Goal: Find specific page/section: Find specific page/section

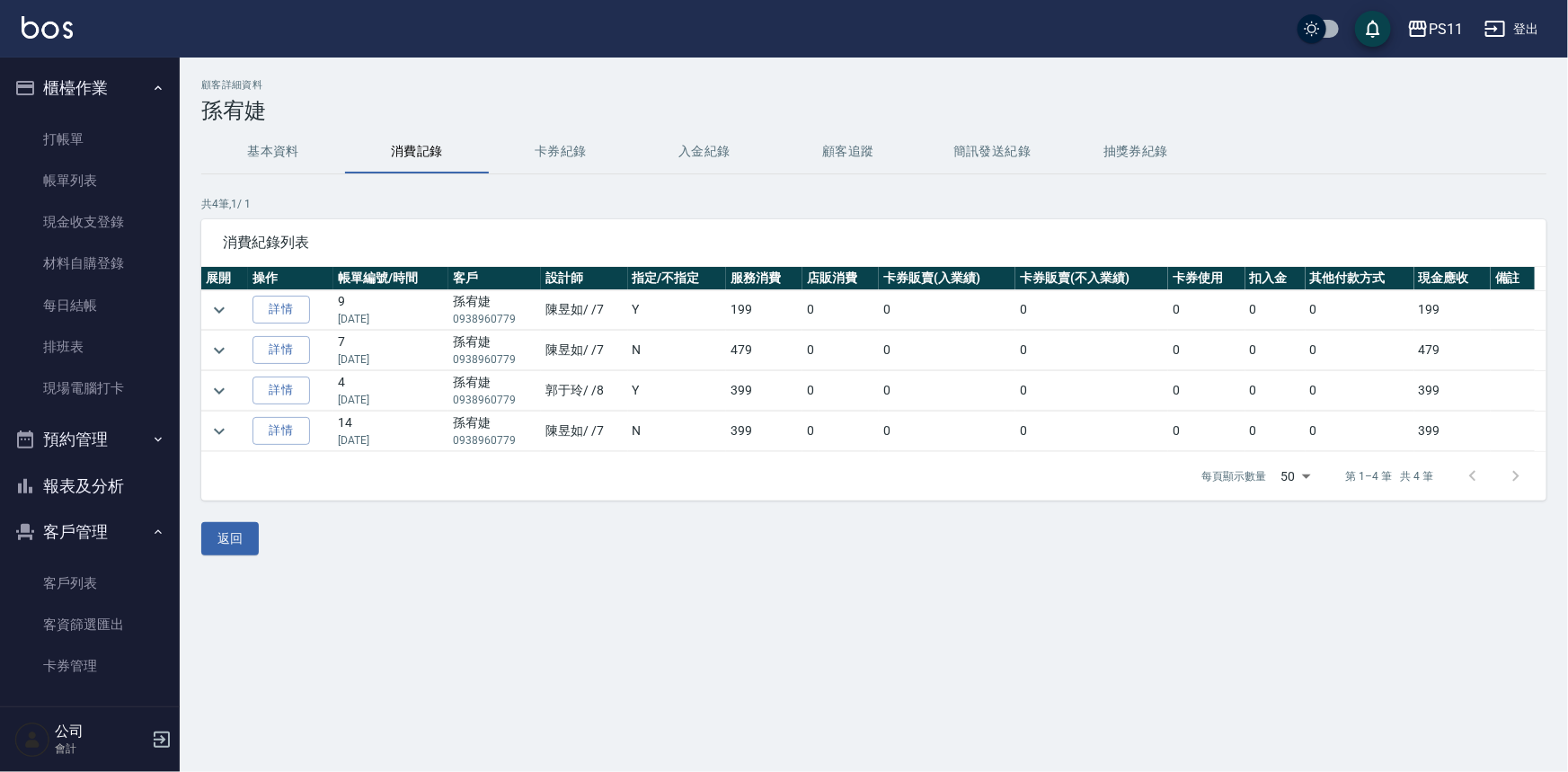
scroll to position [55, 0]
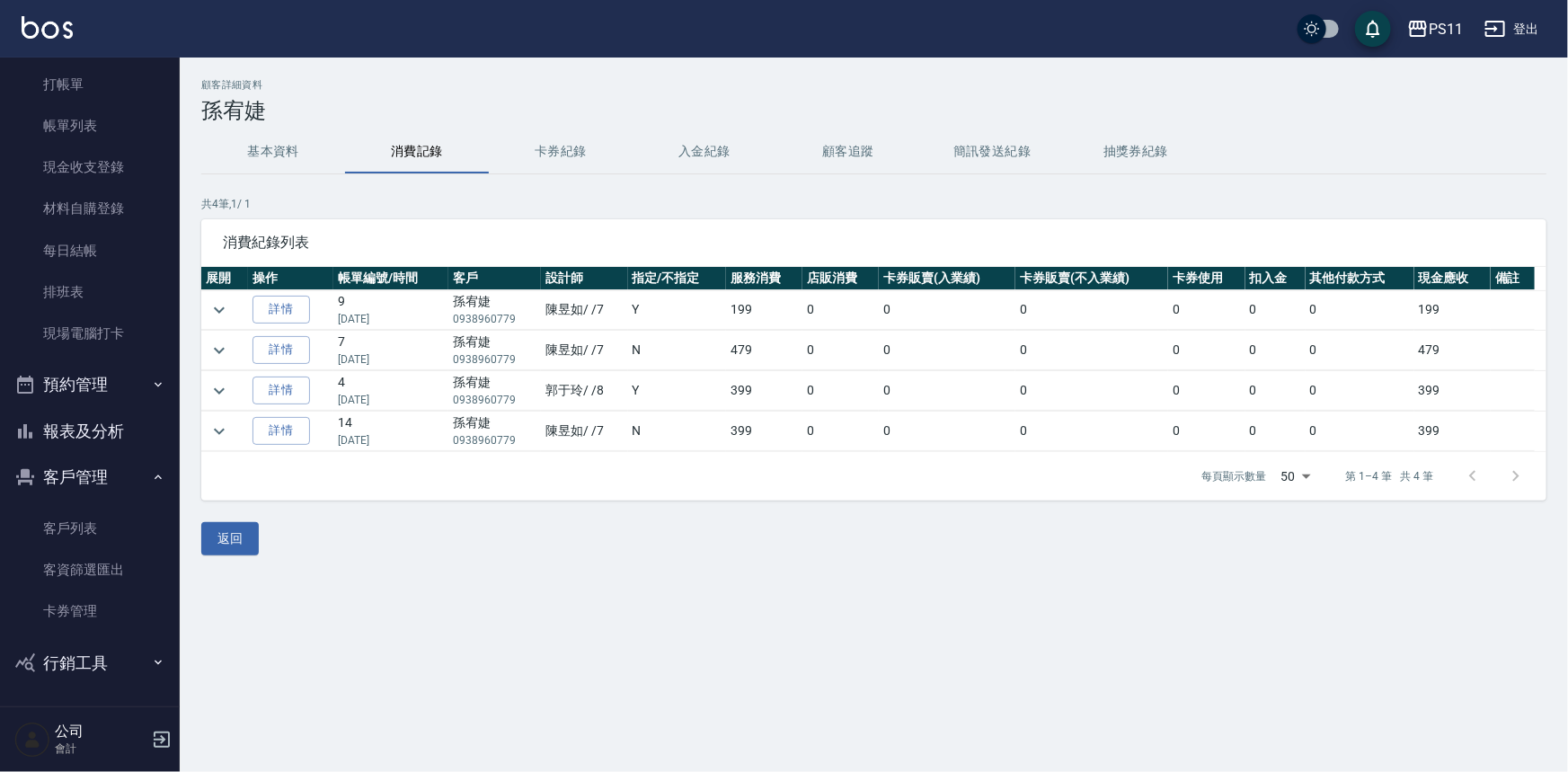
click at [487, 319] on p "0938960779" at bounding box center [494, 318] width 83 height 16
drag, startPoint x: 467, startPoint y: 319, endPoint x: 540, endPoint y: 319, distance: 73.0
click at [540, 319] on tr "詳情 9 [DATE] 孫宥婕 0938960779 [PERSON_NAME] /7 Y 199 0 0 0 0 0 0 199" at bounding box center [873, 310] width 1345 height 40
click at [416, 377] on td "4 [DATE]" at bounding box center [391, 390] width 115 height 40
click at [297, 313] on link "詳情" at bounding box center [281, 310] width 57 height 28
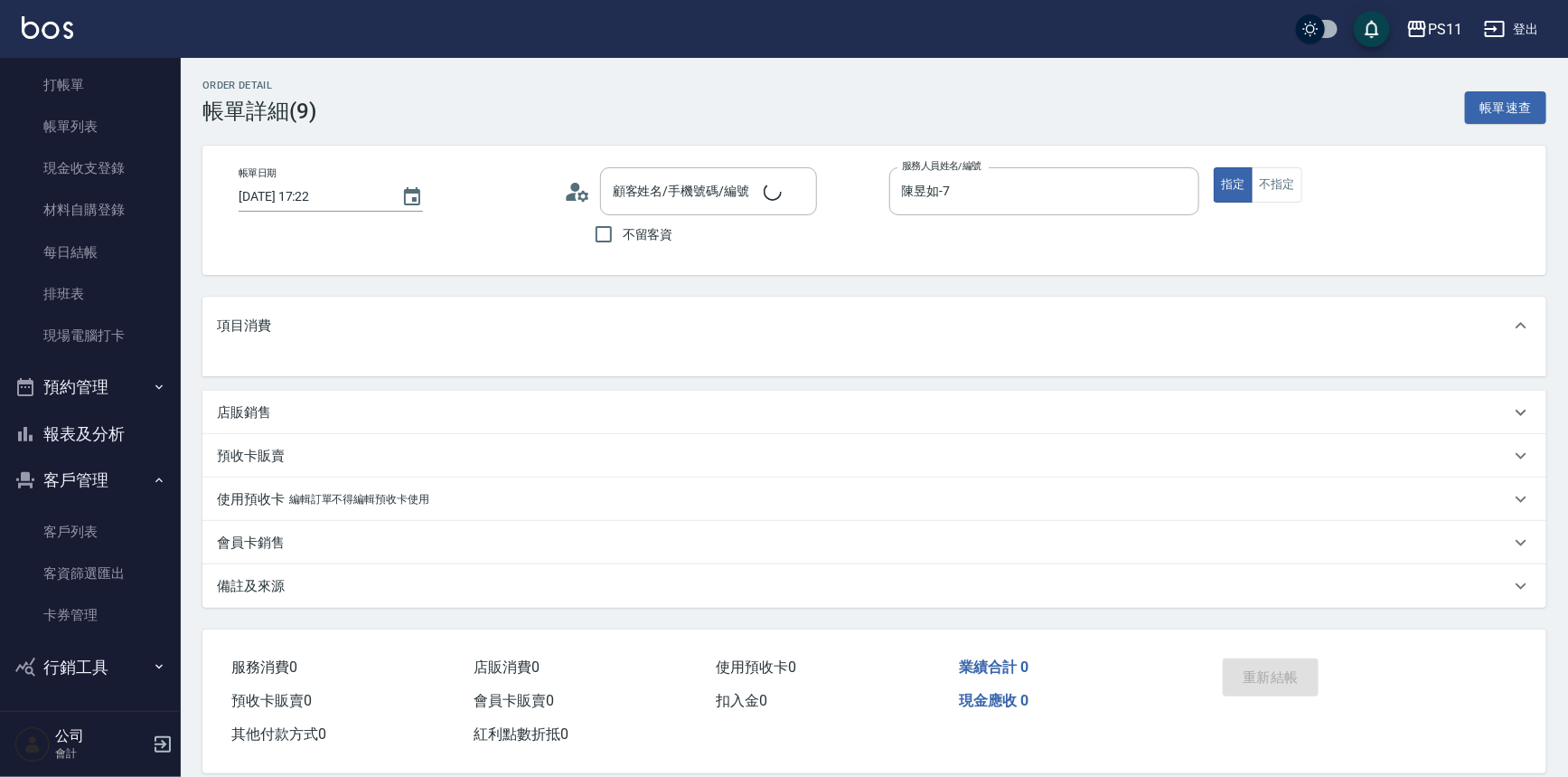
type input "孫宥婕/0938960779/2577"
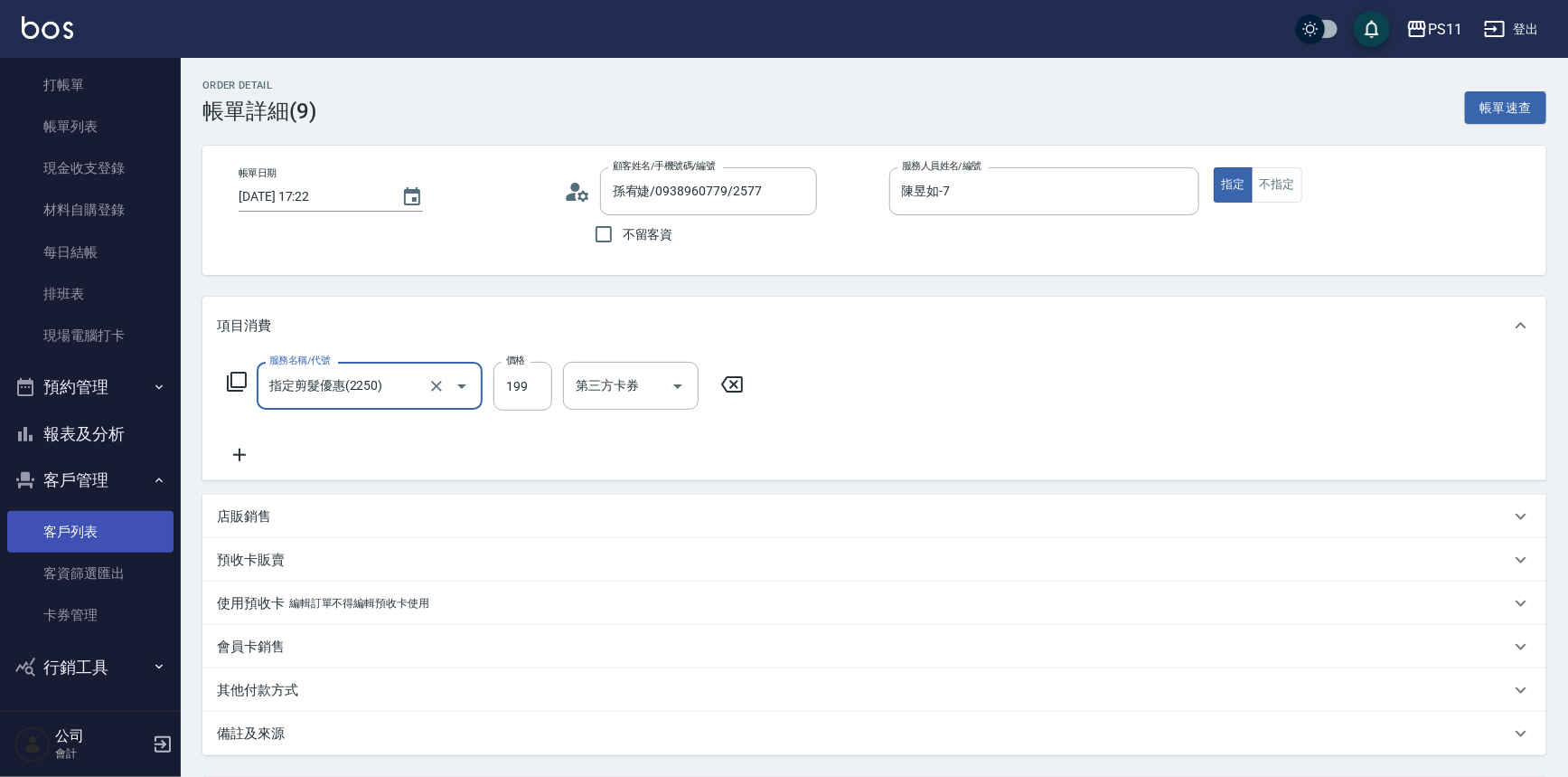
click at [110, 520] on link "客戶列表" at bounding box center [90, 532] width 166 height 42
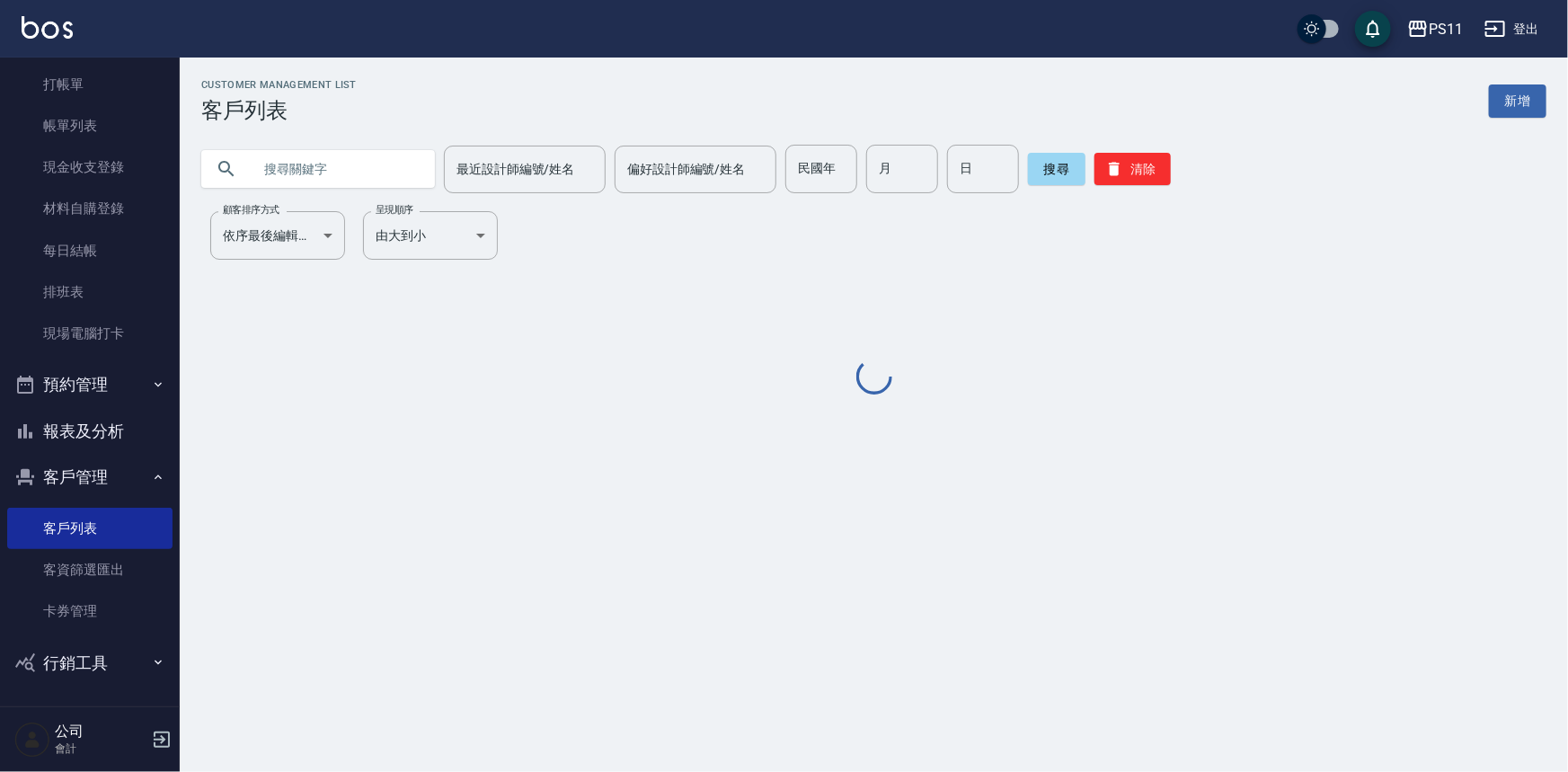
click at [383, 180] on input "text" at bounding box center [336, 169] width 169 height 48
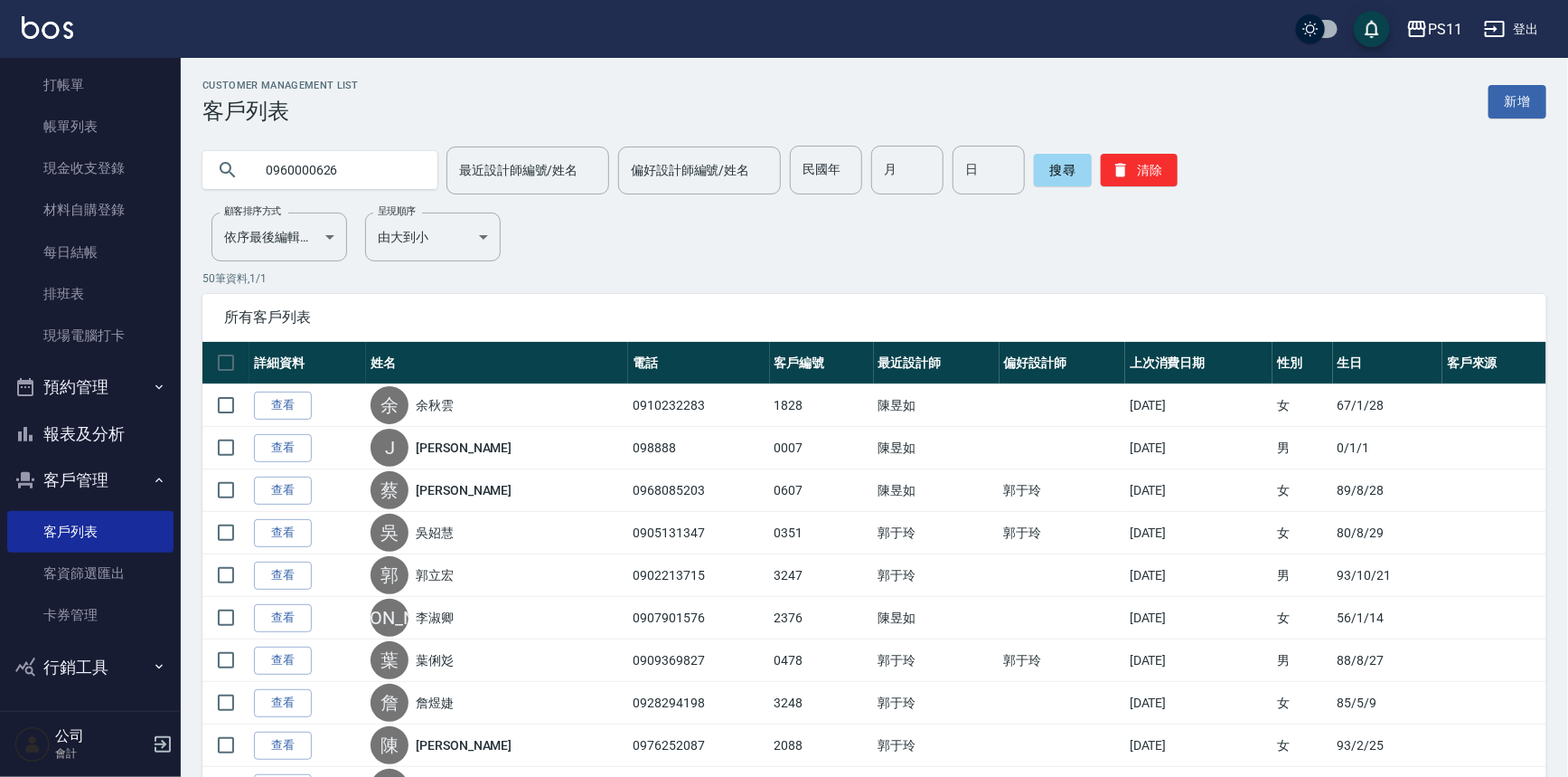
type input "0960000626"
